Goal: Information Seeking & Learning: Learn about a topic

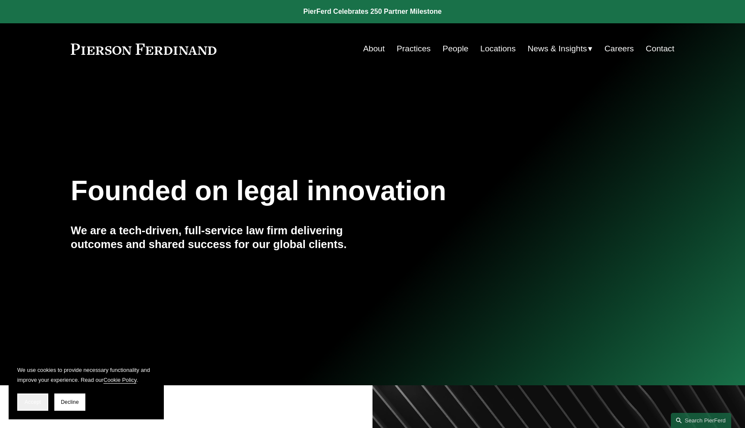
click at [36, 396] on button "Accept" at bounding box center [32, 401] width 31 height 17
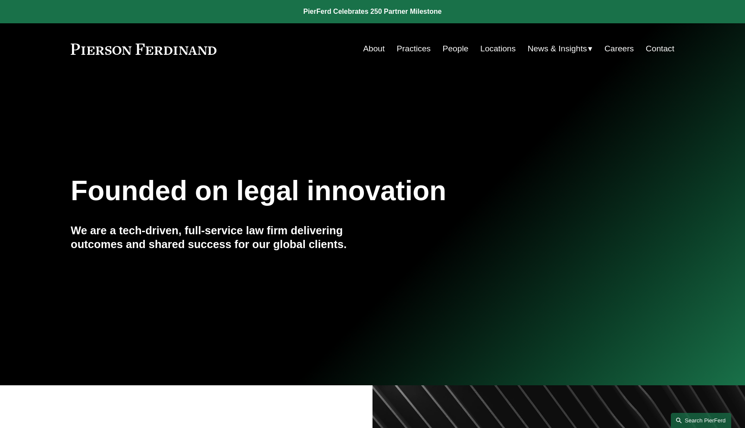
click at [707, 417] on link "Search this site" at bounding box center [701, 420] width 60 height 15
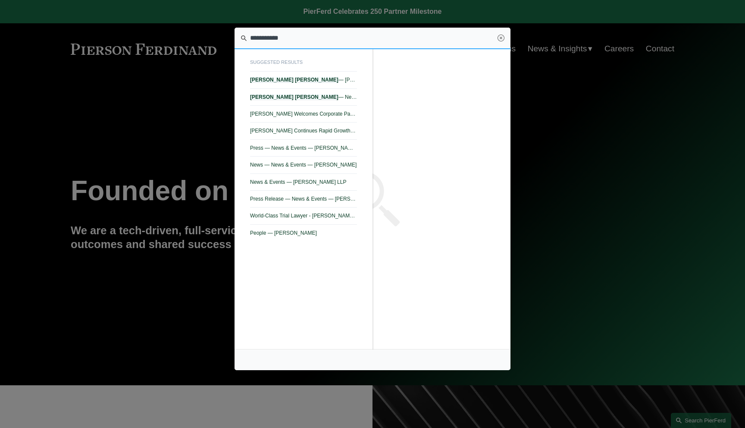
type input "**********"
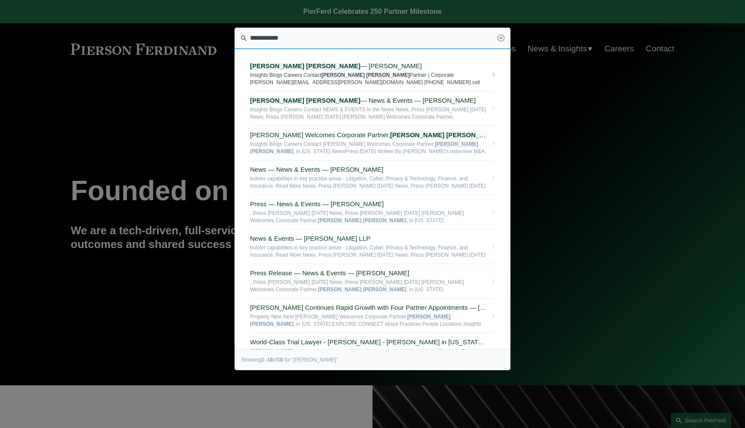
click at [366, 75] on em "Symons" at bounding box center [388, 75] width 44 height 6
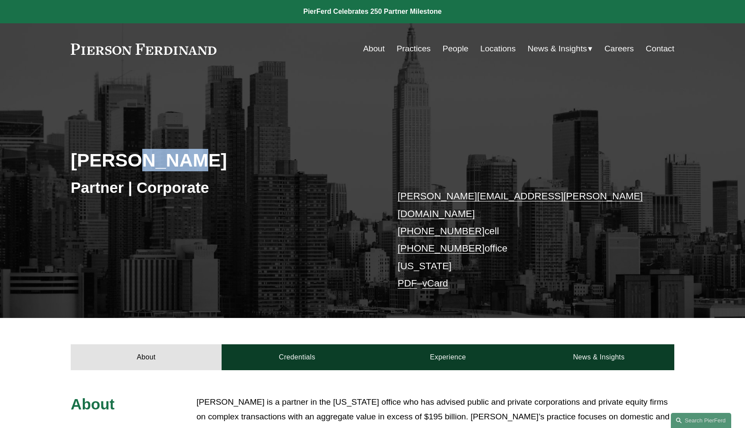
drag, startPoint x: 196, startPoint y: 160, endPoint x: 60, endPoint y: 160, distance: 135.8
click at [60, 160] on div "Jeff Symons Partner | Corporate jeff.symons@pierferd.com +1.917.499.0818 cell +…" at bounding box center [372, 207] width 745 height 221
copy h2 "Jeff Symons"
click at [289, 139] on div "Jeff Symons Partner | Corporate jeff.symons@pierferd.com +1.917.499.0818 cell +…" at bounding box center [372, 207] width 745 height 221
click at [299, 105] on div "Jeff Symons Partner | Corporate jeff.symons@pierferd.com +1.917.499.0818 cell +…" at bounding box center [372, 207] width 745 height 221
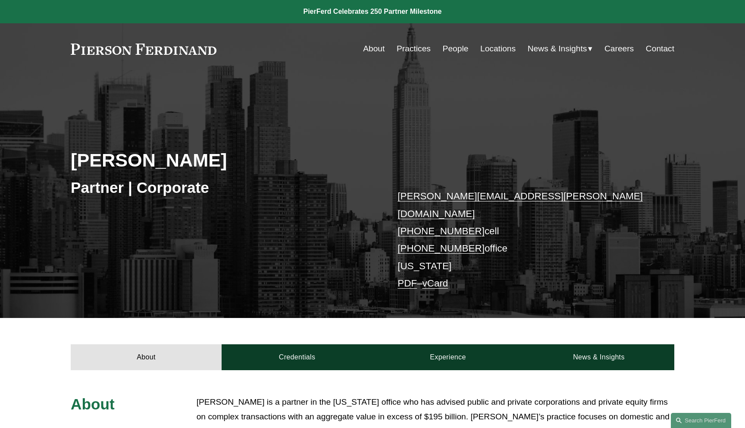
scroll to position [6, 0]
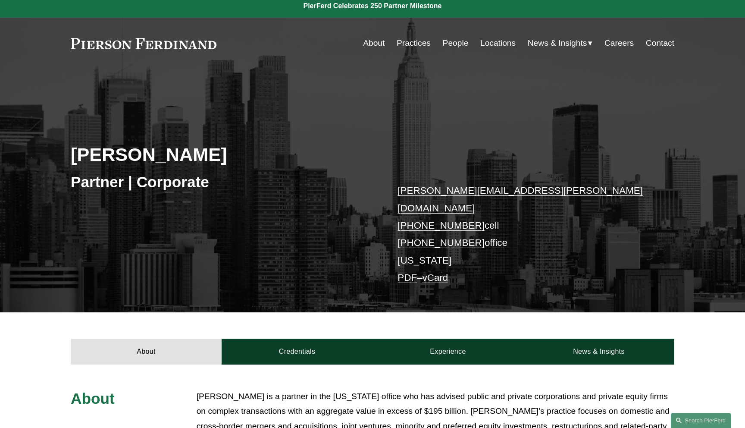
click at [183, 157] on h2 "Jeff Symons" at bounding box center [222, 154] width 302 height 22
drag, startPoint x: 79, startPoint y: 157, endPoint x: 41, endPoint y: 157, distance: 38.4
click at [41, 157] on div "Jeff Symons Partner | Corporate jeff.symons@pierferd.com +1.917.499.0818 cell +…" at bounding box center [372, 201] width 745 height 221
copy h2 "Jeff Symons"
click at [301, 146] on h2 "Jeff Symons" at bounding box center [222, 154] width 302 height 22
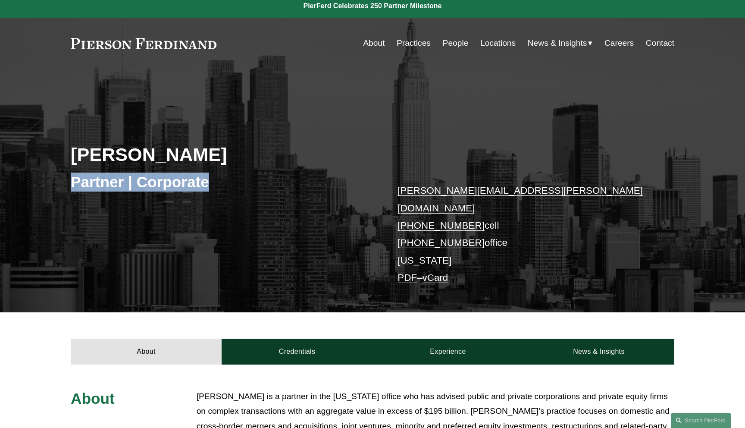
drag, startPoint x: 151, startPoint y: 185, endPoint x: 52, endPoint y: 184, distance: 99.6
click at [58, 185] on div "Jeff Symons Partner | Corporate jeff.symons@pierferd.com +1.917.499.0818 cell +…" at bounding box center [372, 201] width 745 height 221
copy h3 "Partner | Corporate"
click at [246, 205] on div "Jeff Symons Partner | Corporate jeff.symons@pierferd.com +1.917.499.0818 cell +…" at bounding box center [372, 201] width 745 height 221
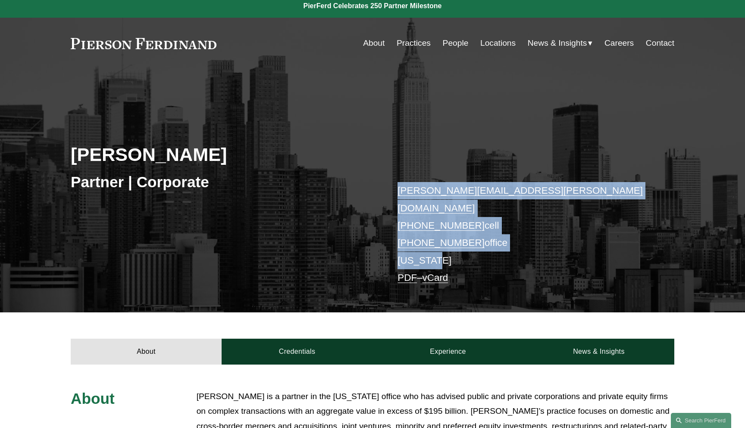
drag, startPoint x: 450, startPoint y: 243, endPoint x: 390, endPoint y: 196, distance: 76.4
click at [390, 196] on div "Jeff Symons Partner | Corporate jeff.symons@pierferd.com +1.917.499.0818 cell +…" at bounding box center [372, 201] width 745 height 221
copy p "jeff.symons@pierferd.com +1.917.499.0818 cell +1.646.520.1350 office New York"
click at [535, 194] on p "jeff.symons@pierferd.com +1.917.499.0818 cell +1.646.520.1350 office New York P…" at bounding box center [523, 234] width 251 height 104
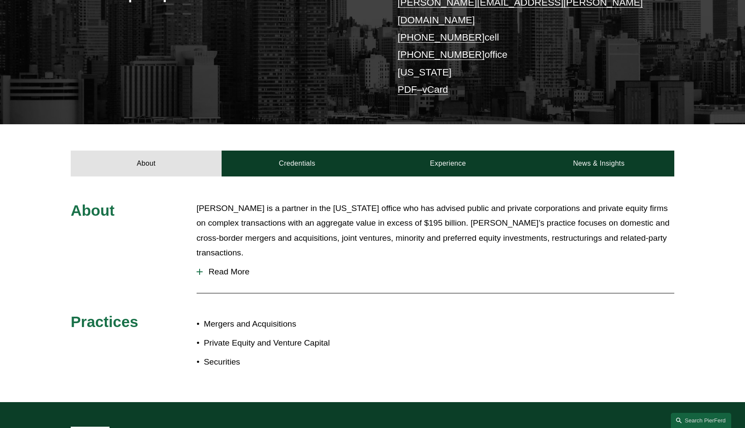
scroll to position [212, 0]
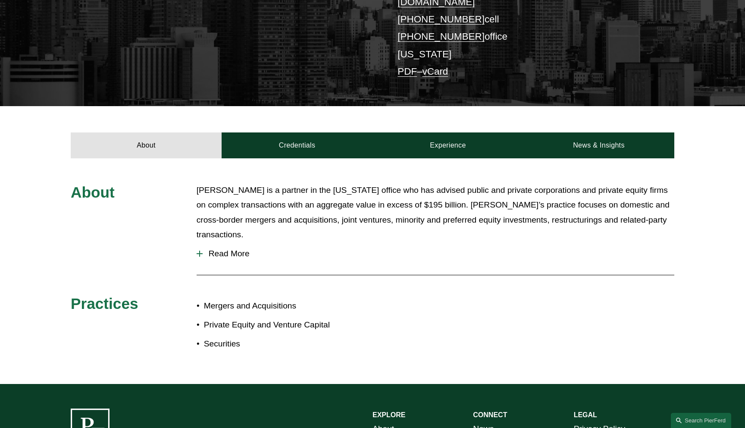
click at [238, 249] on span "Read More" at bounding box center [439, 253] width 472 height 9
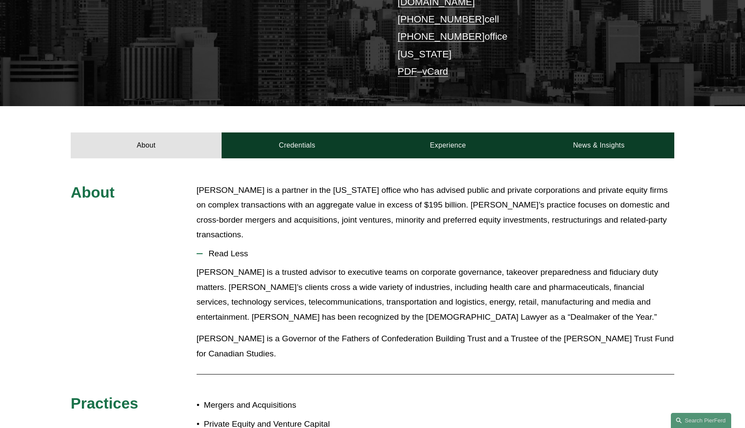
scroll to position [223, 0]
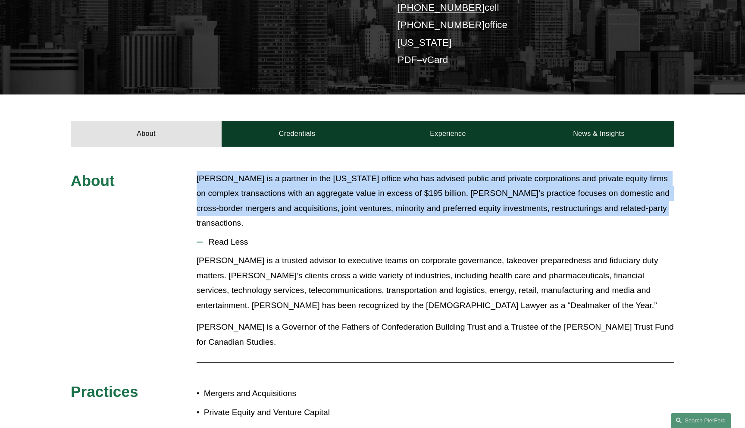
drag, startPoint x: 196, startPoint y: 167, endPoint x: 680, endPoint y: 198, distance: 484.7
click at [680, 198] on div "About Jeff Symons is a partner in the New York office who has advised public an…" at bounding box center [372, 308] width 745 height 275
copy p "Jeff Symons is a partner in the New York office who has advised public and priv…"
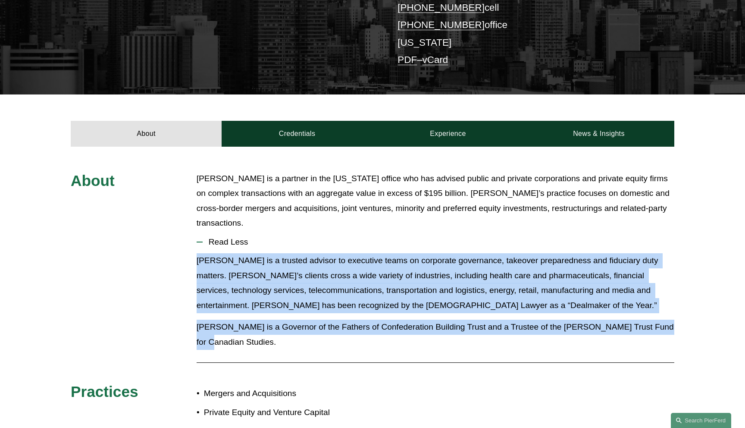
drag, startPoint x: 196, startPoint y: 240, endPoint x: 676, endPoint y: 307, distance: 484.0
click at [676, 307] on div "About Jeff Symons is a partner in the New York office who has advised public an…" at bounding box center [372, 308] width 745 height 275
copy div "Jeff is a trusted advisor to executive teams on corporate governance, takeover …"
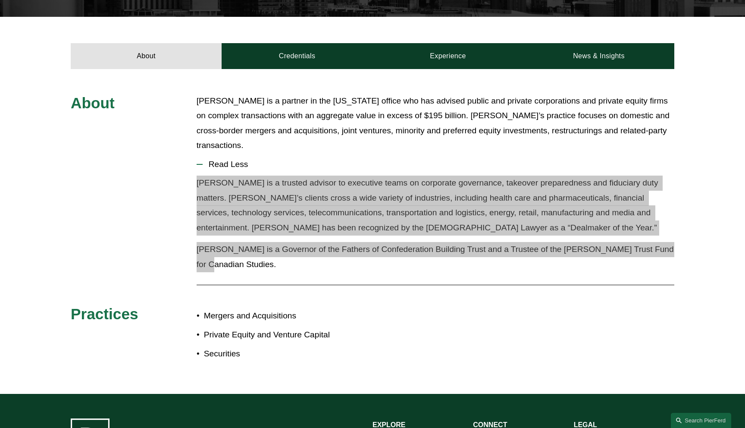
scroll to position [332, 0]
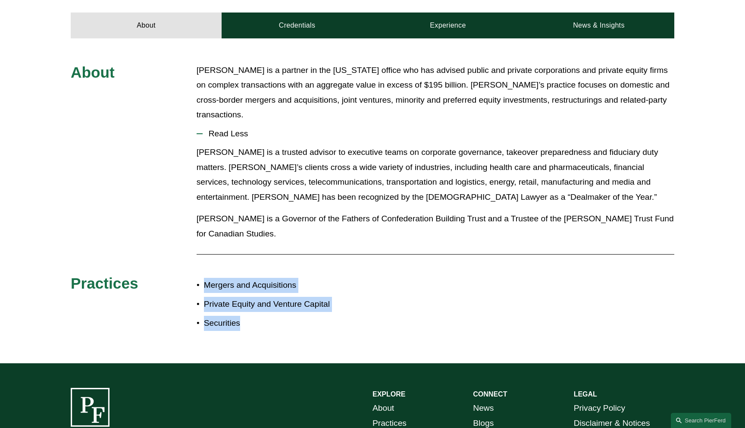
drag, startPoint x: 255, startPoint y: 289, endPoint x: 199, endPoint y: 249, distance: 68.7
click at [199, 278] on ul "Mergers and Acquisitions Private Equity and Venture Capital Securities" at bounding box center [285, 304] width 176 height 53
copy ul "Mergers and Acquisitions Private Equity and Venture Capital Securities"
click at [387, 252] on div "About Jeff Symons is a partner in the New York office who has advised public an…" at bounding box center [372, 200] width 745 height 275
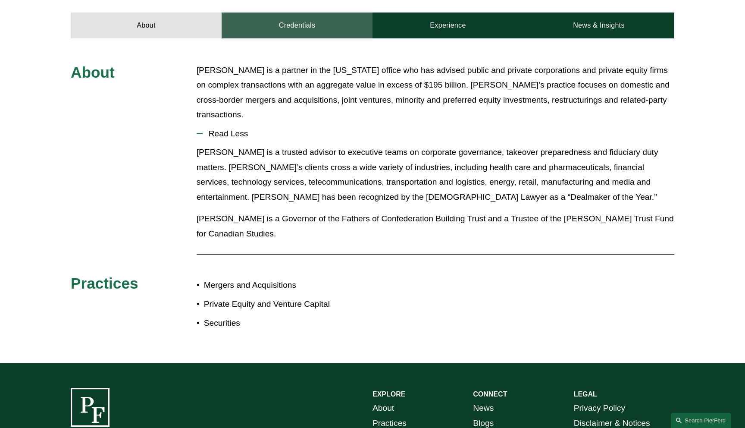
click at [292, 16] on link "Credentials" at bounding box center [297, 26] width 151 height 26
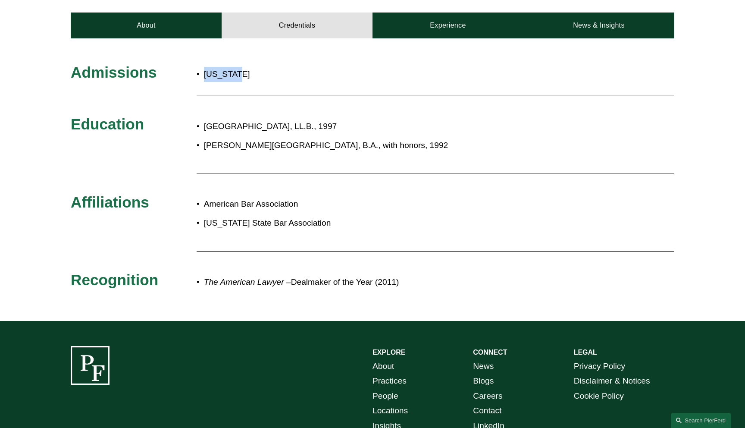
drag, startPoint x: 254, startPoint y: 62, endPoint x: 172, endPoint y: 62, distance: 81.1
click at [172, 63] on div "Admissions New York Education Dalhousie University, LL.B., 1997 McGill Universi…" at bounding box center [372, 180] width 745 height 234
copy div "New York"
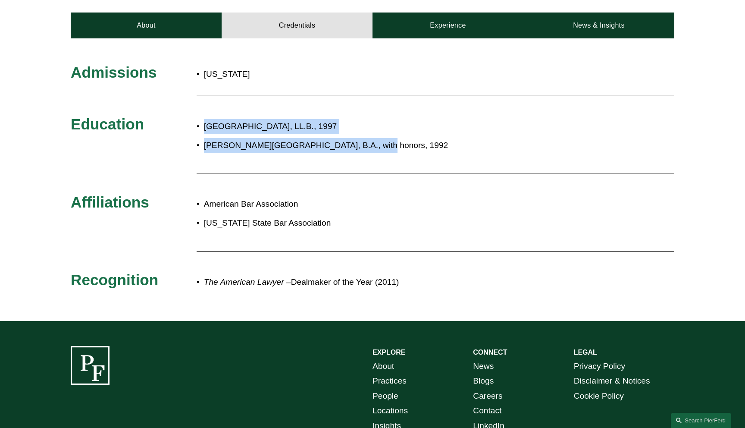
drag, startPoint x: 370, startPoint y: 132, endPoint x: 200, endPoint y: 109, distance: 171.0
click at [200, 119] on ul "Dalhousie University, LL.B., 1997 McGill University, B.A., with honors, 1992" at bounding box center [398, 136] width 402 height 34
copy ul "Dalhousie University, LL.B., 1997 McGill University, B.A., with honors, 1992"
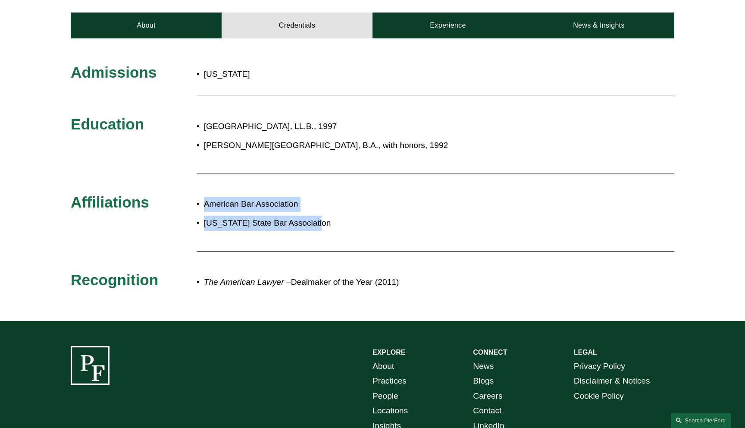
drag, startPoint x: 335, startPoint y: 215, endPoint x: 199, endPoint y: 189, distance: 138.6
click at [199, 197] on ul "American Bar Association New York State Bar Association" at bounding box center [398, 214] width 402 height 34
copy ul "American Bar Association New York State Bar Association"
click at [425, 216] on p "New York State Bar Association" at bounding box center [401, 223] width 395 height 15
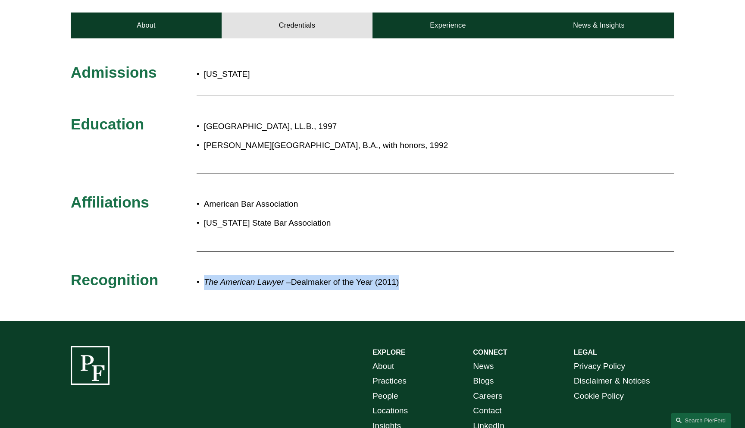
drag, startPoint x: 418, startPoint y: 268, endPoint x: 201, endPoint y: 268, distance: 216.9
click at [204, 275] on p "The American Lawyer – Dealmaker of the Year (2011)" at bounding box center [401, 282] width 395 height 15
click at [432, 275] on p "The American Lawyer – Dealmaker of the Year (2011)" at bounding box center [401, 282] width 395 height 15
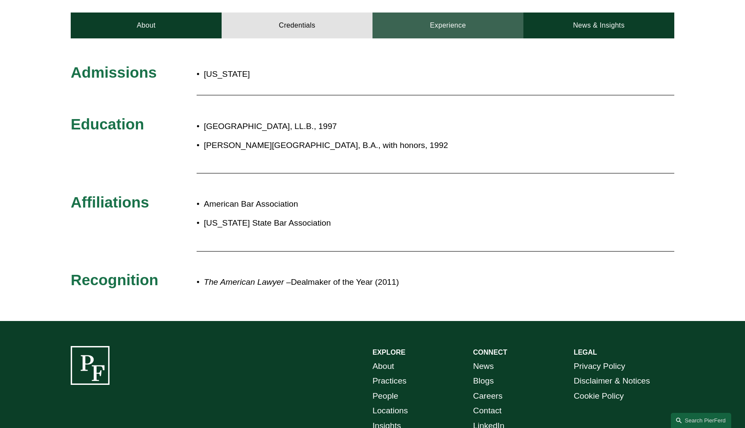
click at [431, 16] on link "Experience" at bounding box center [447, 26] width 151 height 26
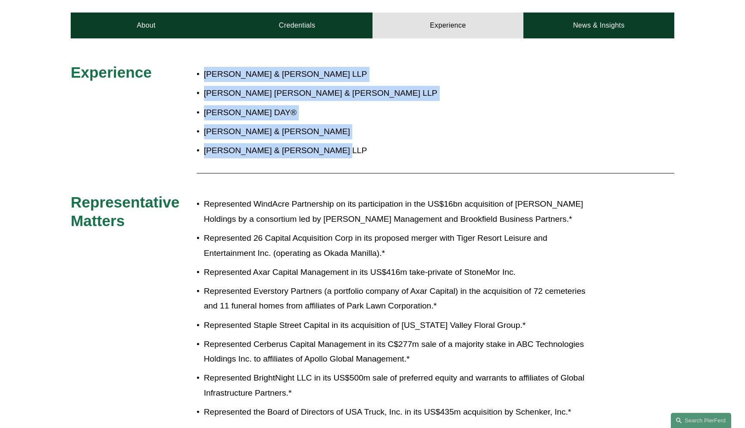
drag, startPoint x: 331, startPoint y: 141, endPoint x: 197, endPoint y: 63, distance: 155.4
click at [197, 67] on ul "Foley & Lardner LLP Schulte Roth & Zabel LLP JONES DAY® Kirkland & Ellis Simpso…" at bounding box center [398, 112] width 402 height 91
click at [436, 105] on p "JONES DAY®" at bounding box center [401, 112] width 395 height 15
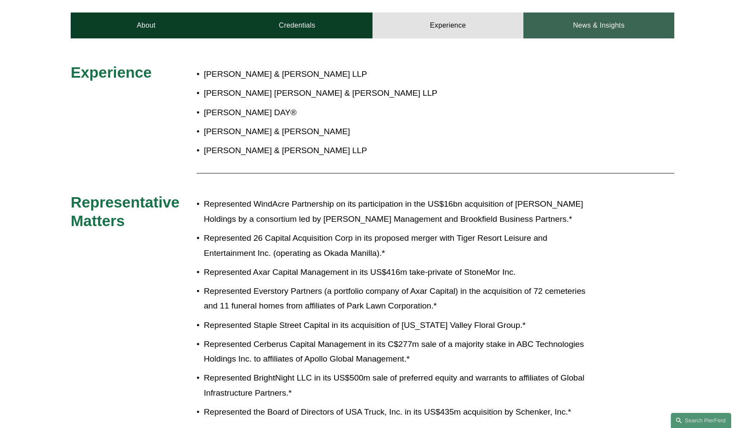
click at [588, 16] on link "News & Insights" at bounding box center [598, 26] width 151 height 26
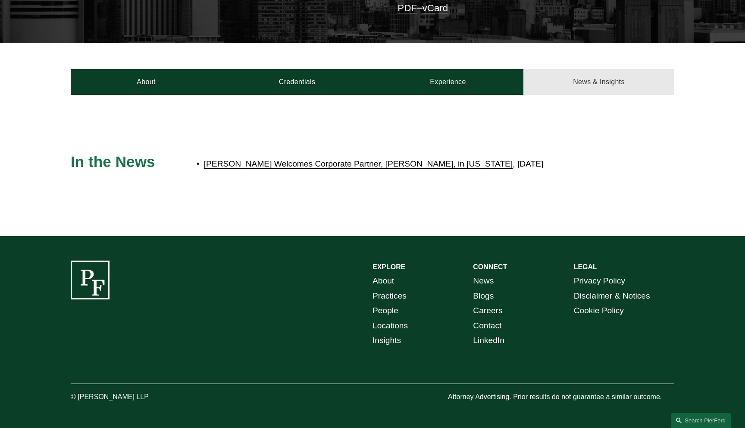
scroll to position [262, 0]
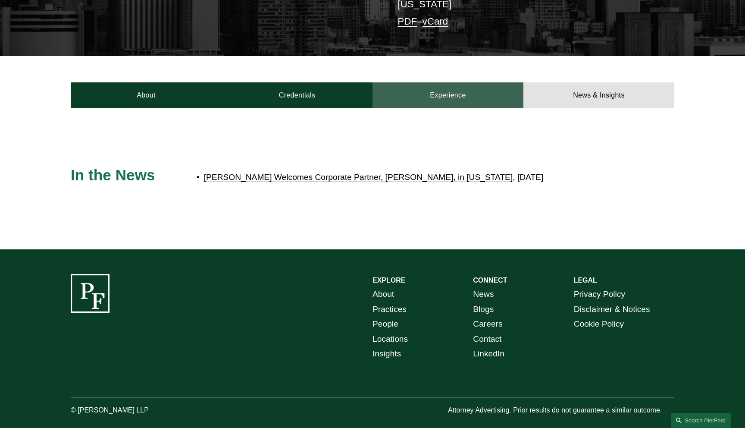
click at [416, 84] on link "Experience" at bounding box center [447, 95] width 151 height 26
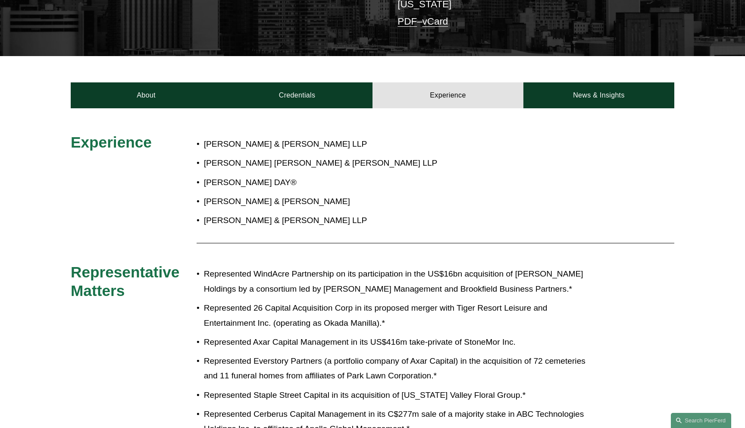
drag, startPoint x: 123, startPoint y: 274, endPoint x: 41, endPoint y: 244, distance: 87.6
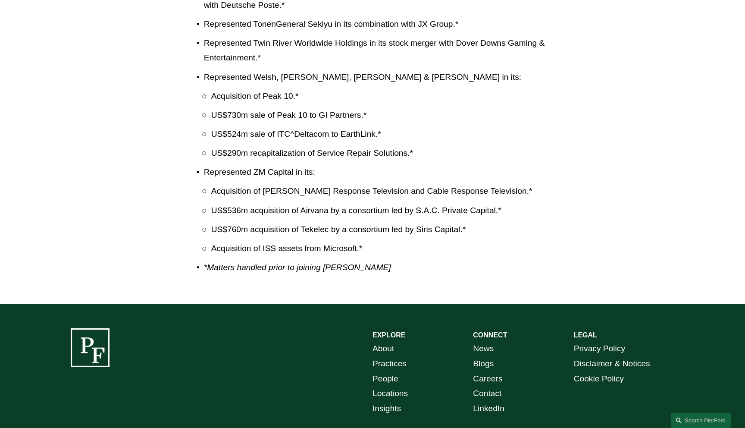
scroll to position [1895, 0]
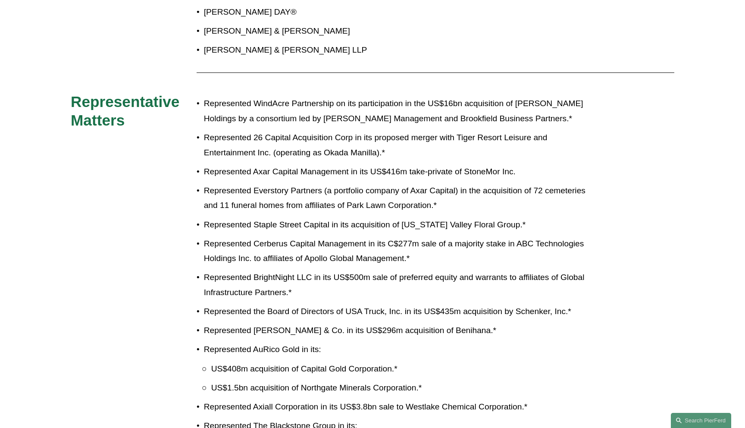
scroll to position [376, 0]
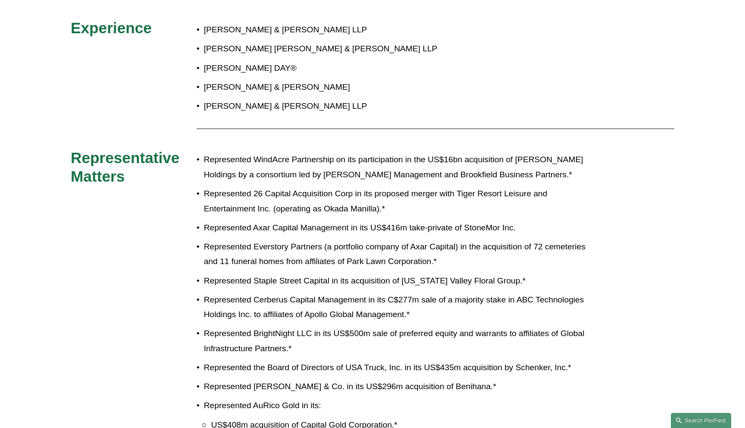
drag, startPoint x: 409, startPoint y: 196, endPoint x: 199, endPoint y: 147, distance: 215.9
click at [390, 220] on p "Represented Axar Capital Management in its US$416m take-private of StoneMor Inc." at bounding box center [401, 227] width 395 height 15
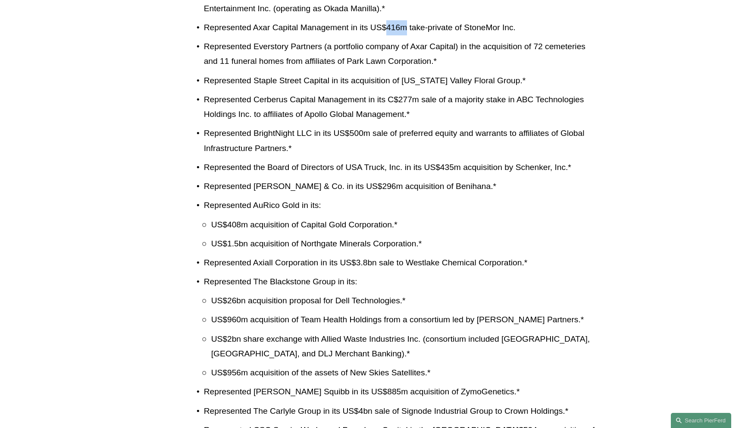
scroll to position [615, 0]
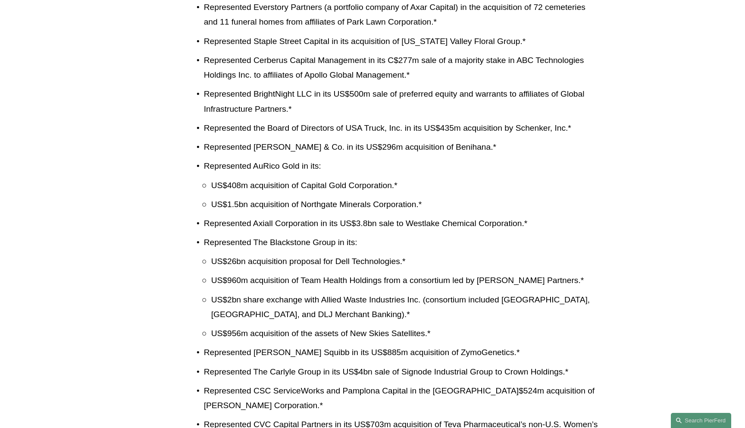
click at [390, 217] on p "Represented Axiall Corporation in its US$3.8bn sale to Westlake Chemical Corpor…" at bounding box center [401, 223] width 395 height 15
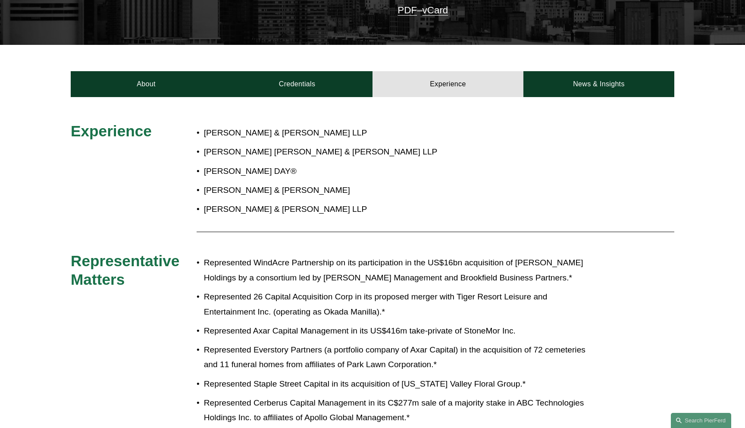
scroll to position [0, 0]
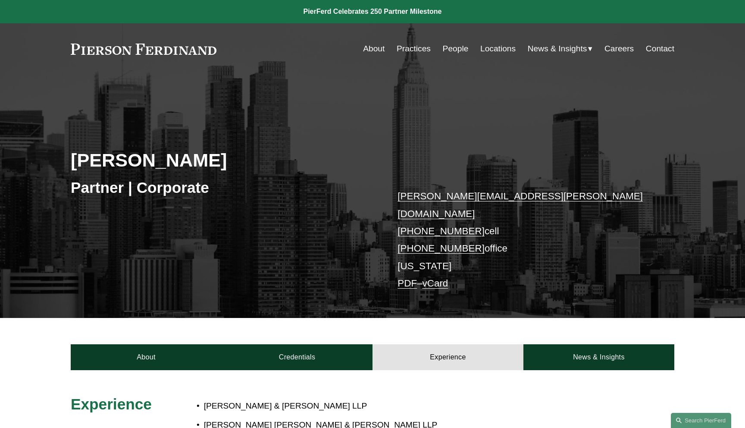
click at [449, 50] on link "People" at bounding box center [456, 49] width 26 height 16
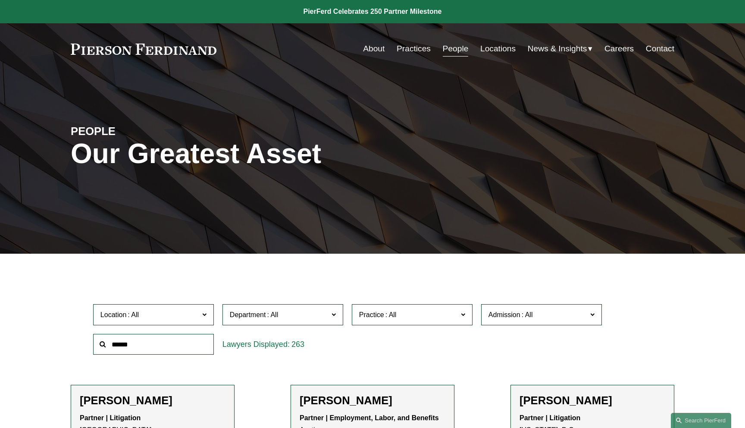
click at [187, 343] on input "text" at bounding box center [153, 344] width 121 height 21
type input "******"
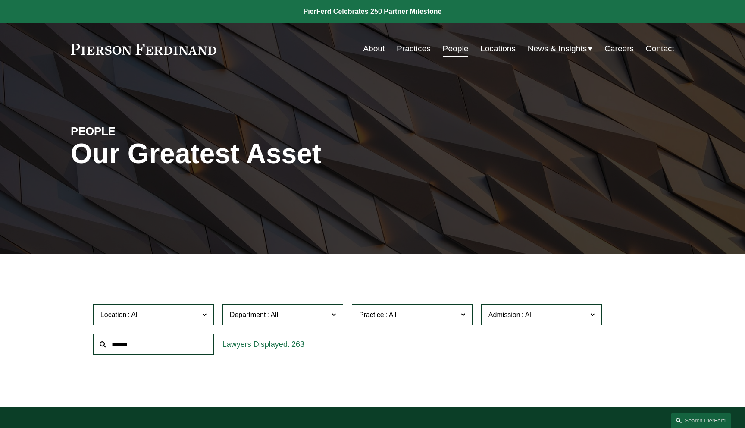
click at [334, 212] on div "PEOPLE Our Greatest Asset" at bounding box center [372, 164] width 745 height 130
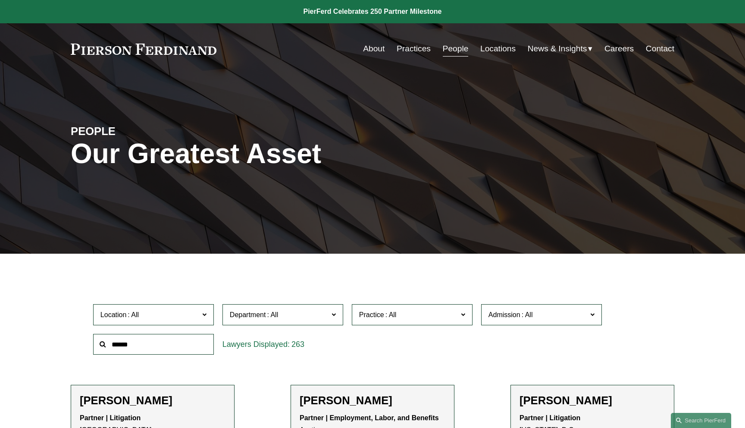
click at [0, 0] on span "News" at bounding box center [0, 0] width 0 height 0
click at [55, 108] on div "PEOPLE Our Greatest Asset" at bounding box center [372, 164] width 745 height 130
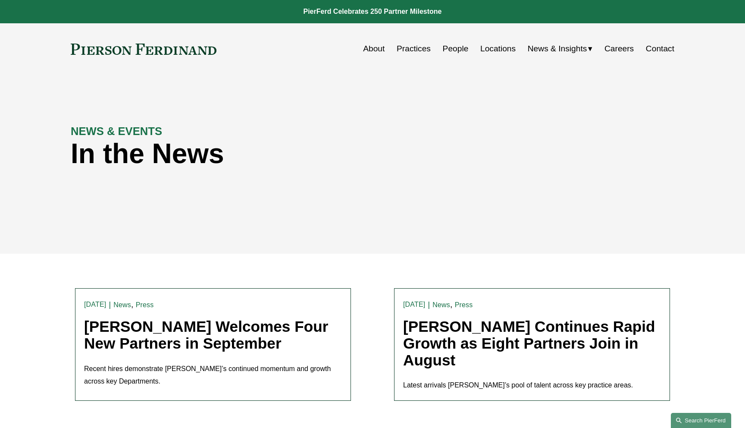
click at [689, 423] on link "Search this site" at bounding box center [701, 420] width 60 height 15
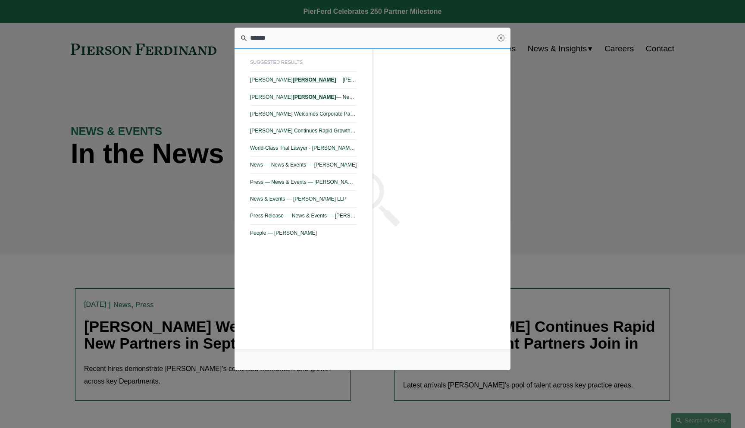
type input "******"
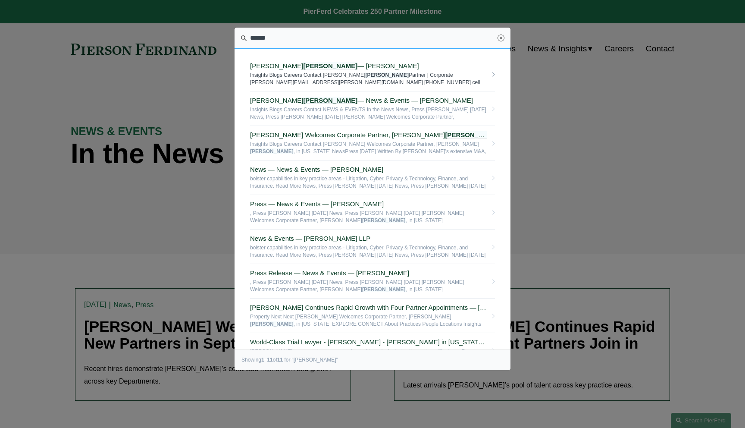
click at [320, 67] on span "[PERSON_NAME] — [PERSON_NAME] LLP" at bounding box center [368, 66] width 237 height 8
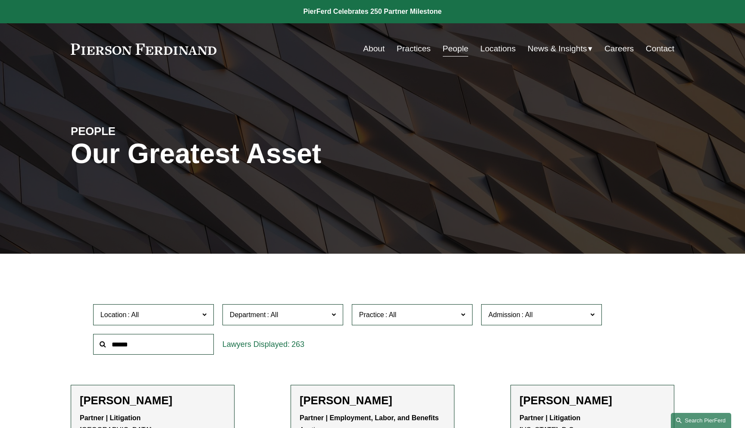
click at [696, 422] on link "Search this site" at bounding box center [701, 420] width 60 height 15
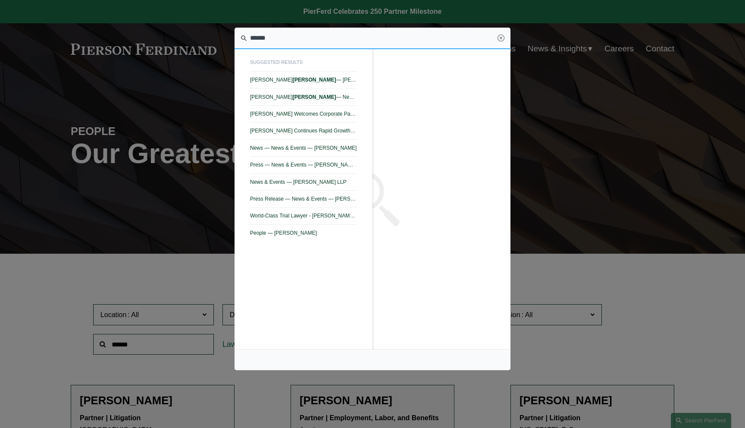
type input "******"
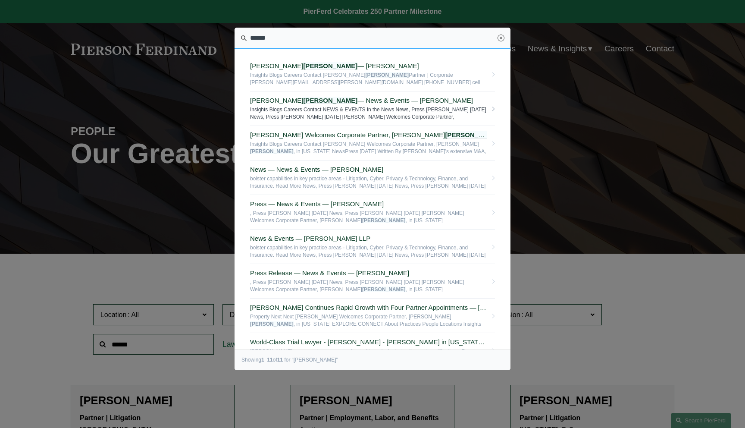
click at [341, 110] on span "Insights Blogs Careers Contact NEWS & EVENTS In the News News, Press Joel Ferdi…" at bounding box center [368, 112] width 237 height 13
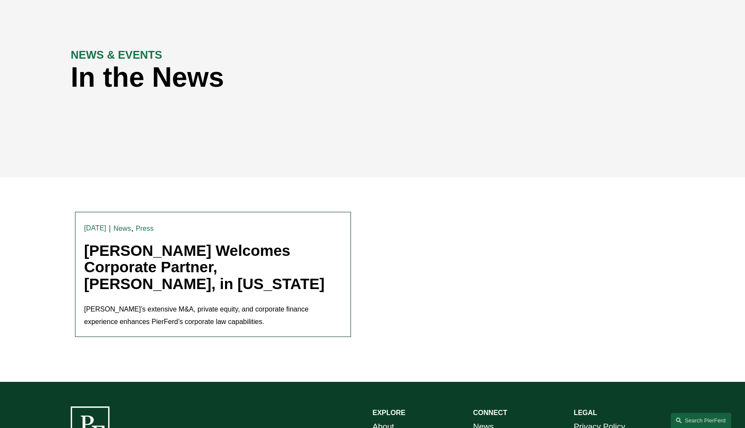
scroll to position [93, 0]
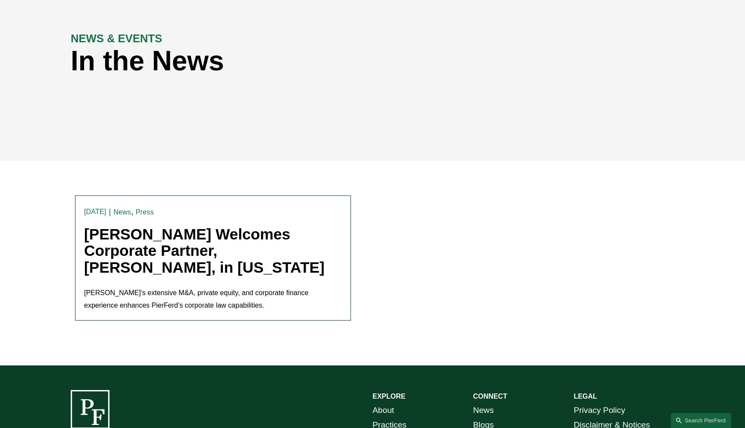
click at [243, 249] on link "[PERSON_NAME] Welcomes Corporate Partner, [PERSON_NAME], in [US_STATE]" at bounding box center [204, 250] width 241 height 50
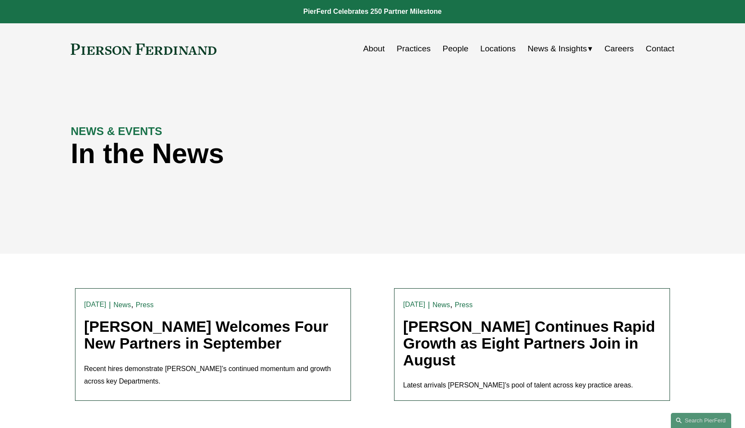
click at [78, 144] on h1 "In the News" at bounding box center [297, 153] width 453 height 31
click at [689, 416] on link "Search this site" at bounding box center [701, 420] width 60 height 15
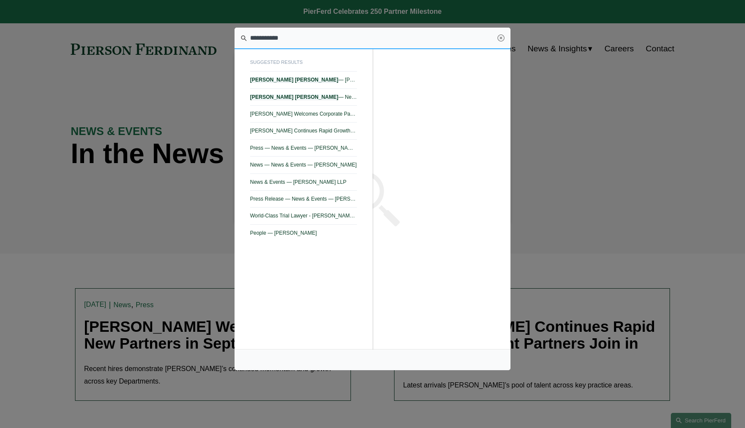
type input "**********"
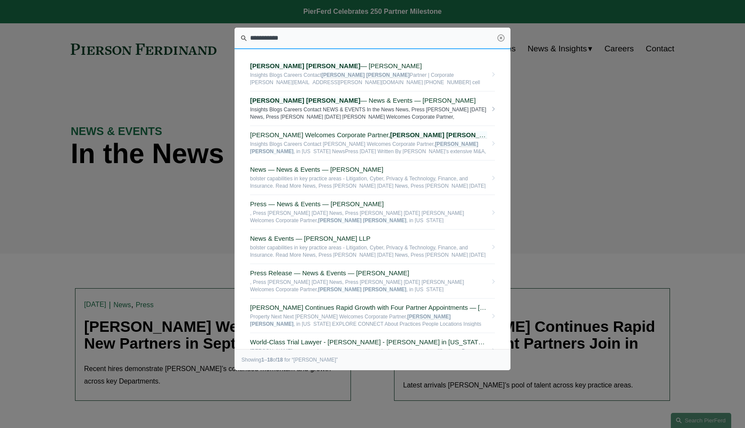
click at [404, 100] on span "[PERSON_NAME] — News & Events — [PERSON_NAME] LLP" at bounding box center [368, 101] width 237 height 8
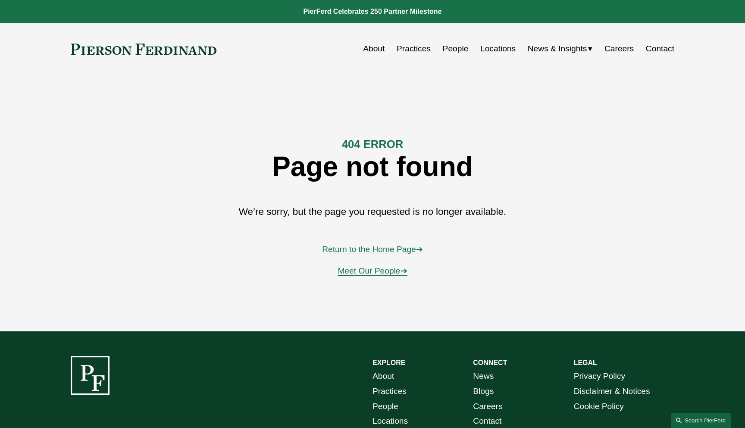
click at [707, 416] on link "Search this site" at bounding box center [701, 420] width 60 height 15
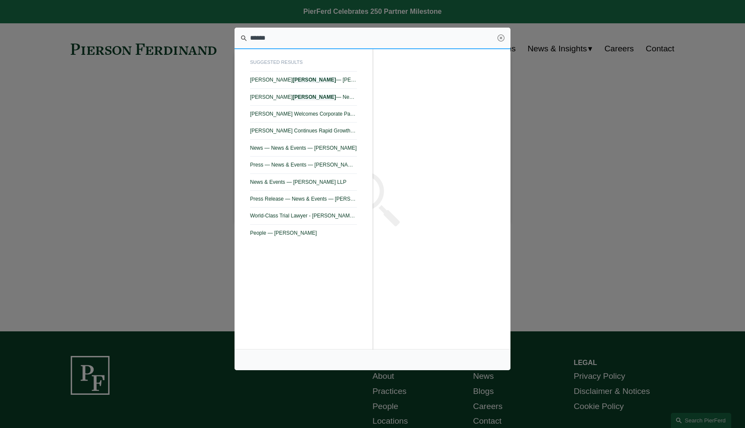
type input "******"
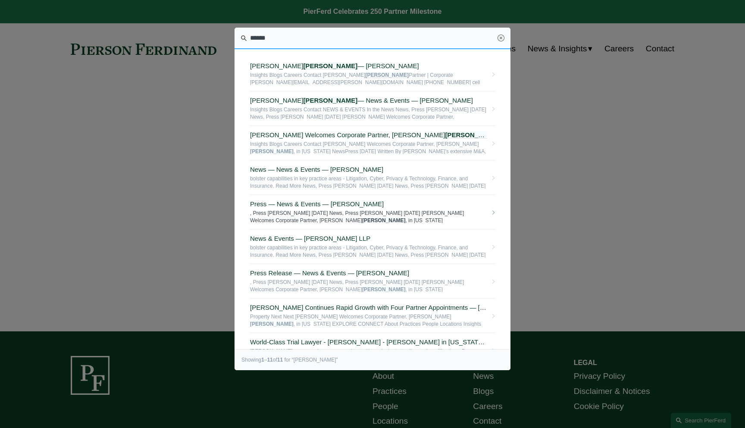
click at [409, 219] on span ", Press Joel Ferdinand 5/28/25 News, Press Joel Ferdinand 5/28/25 Pierson Ferdi…" at bounding box center [368, 216] width 237 height 13
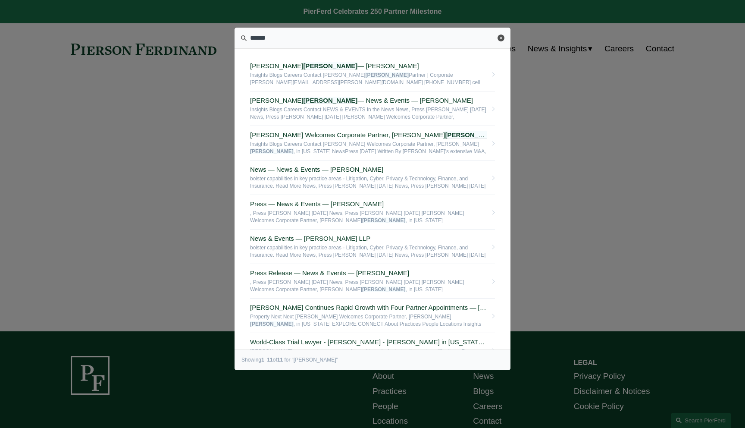
click at [504, 40] on link "Close" at bounding box center [501, 37] width 7 height 7
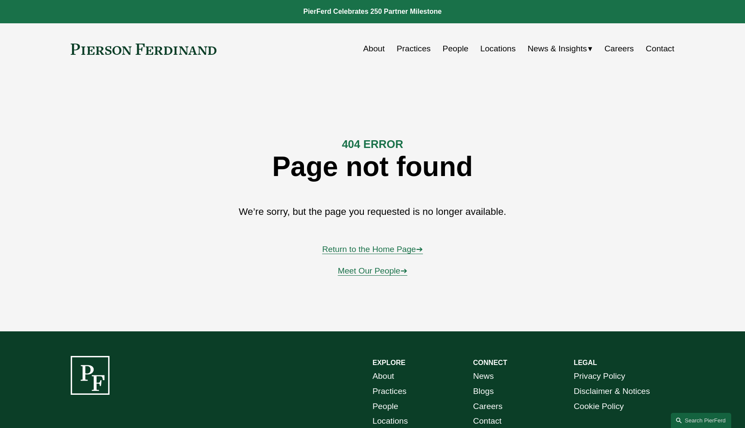
click at [454, 155] on h1 "Page not found" at bounding box center [372, 166] width 402 height 31
click at [707, 419] on link "Search this site" at bounding box center [701, 420] width 60 height 15
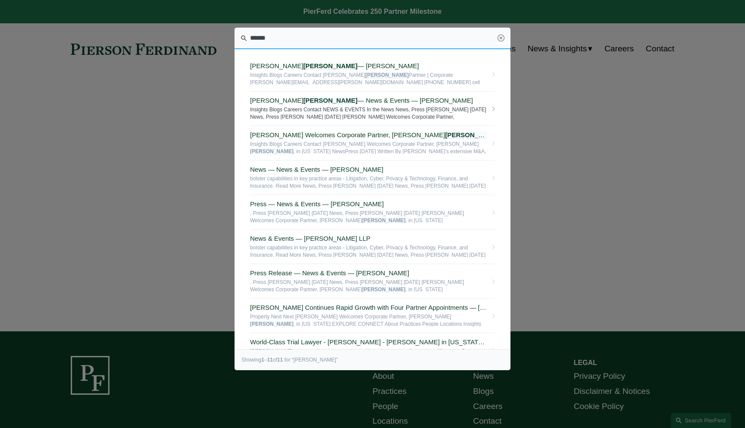
click at [322, 106] on link "[PERSON_NAME] — News & Events — [PERSON_NAME] LLP Insights Blogs Careers Contac…" at bounding box center [372, 108] width 245 height 34
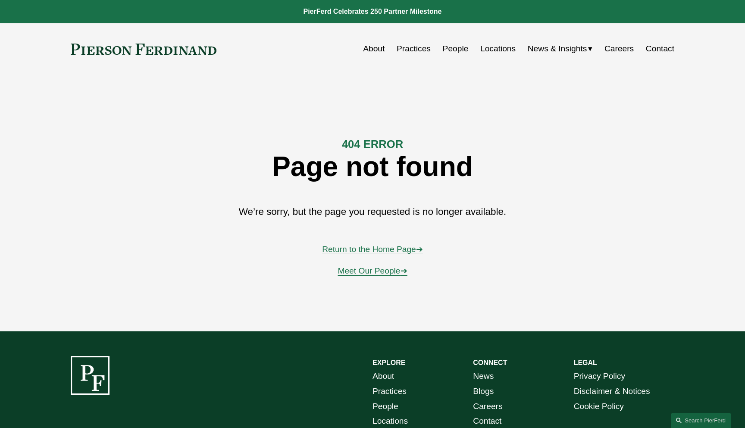
click at [120, 196] on div "404 ERROR Page not found We’re sorry, but the page you requested is no longer a…" at bounding box center [372, 203] width 745 height 208
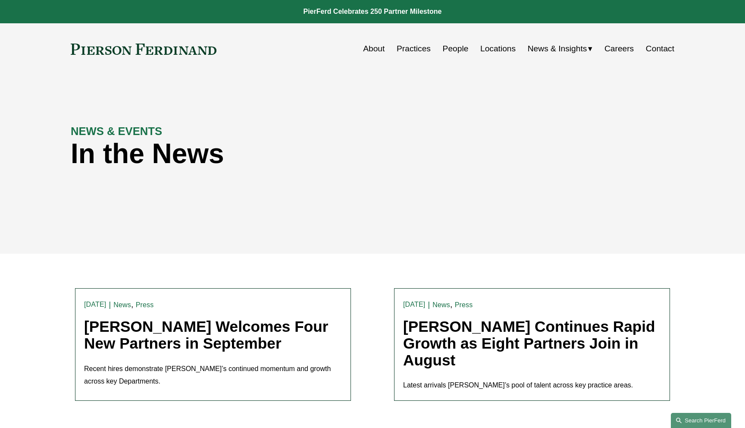
click at [691, 415] on link "Search this site" at bounding box center [701, 420] width 60 height 15
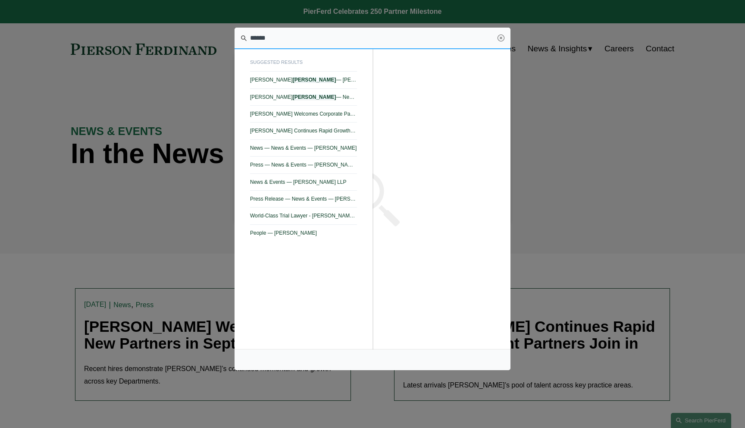
type input "******"
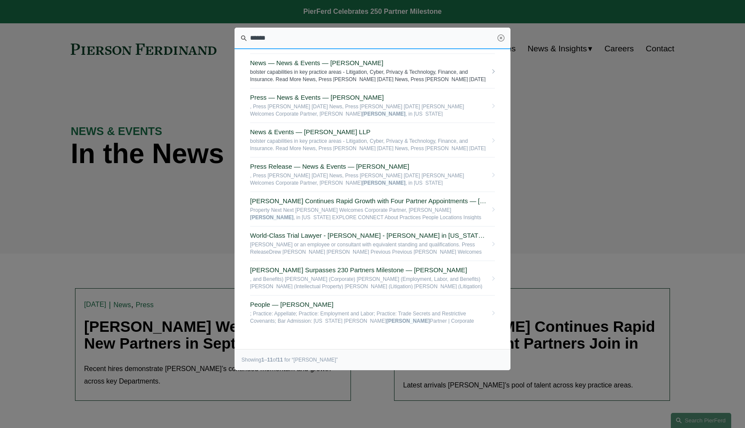
scroll to position [107, 0]
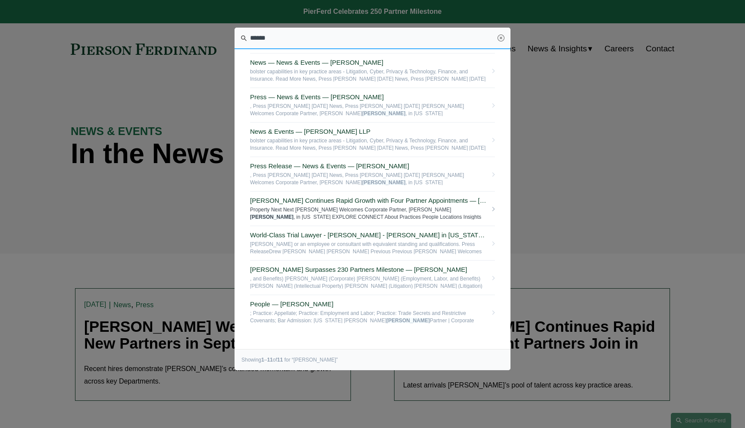
click at [357, 207] on span "Property Next Next Pierson Ferdinand Welcomes Corporate Partner, Jeff Symons , …" at bounding box center [368, 212] width 237 height 13
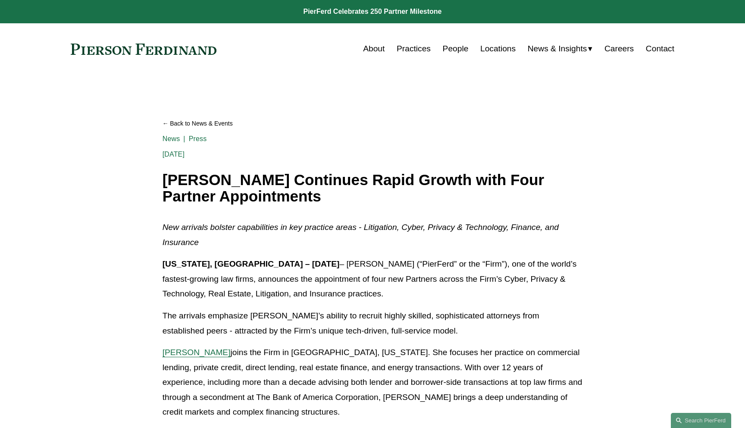
click at [206, 53] on link at bounding box center [144, 49] width 146 height 11
